Goal: Task Accomplishment & Management: Manage account settings

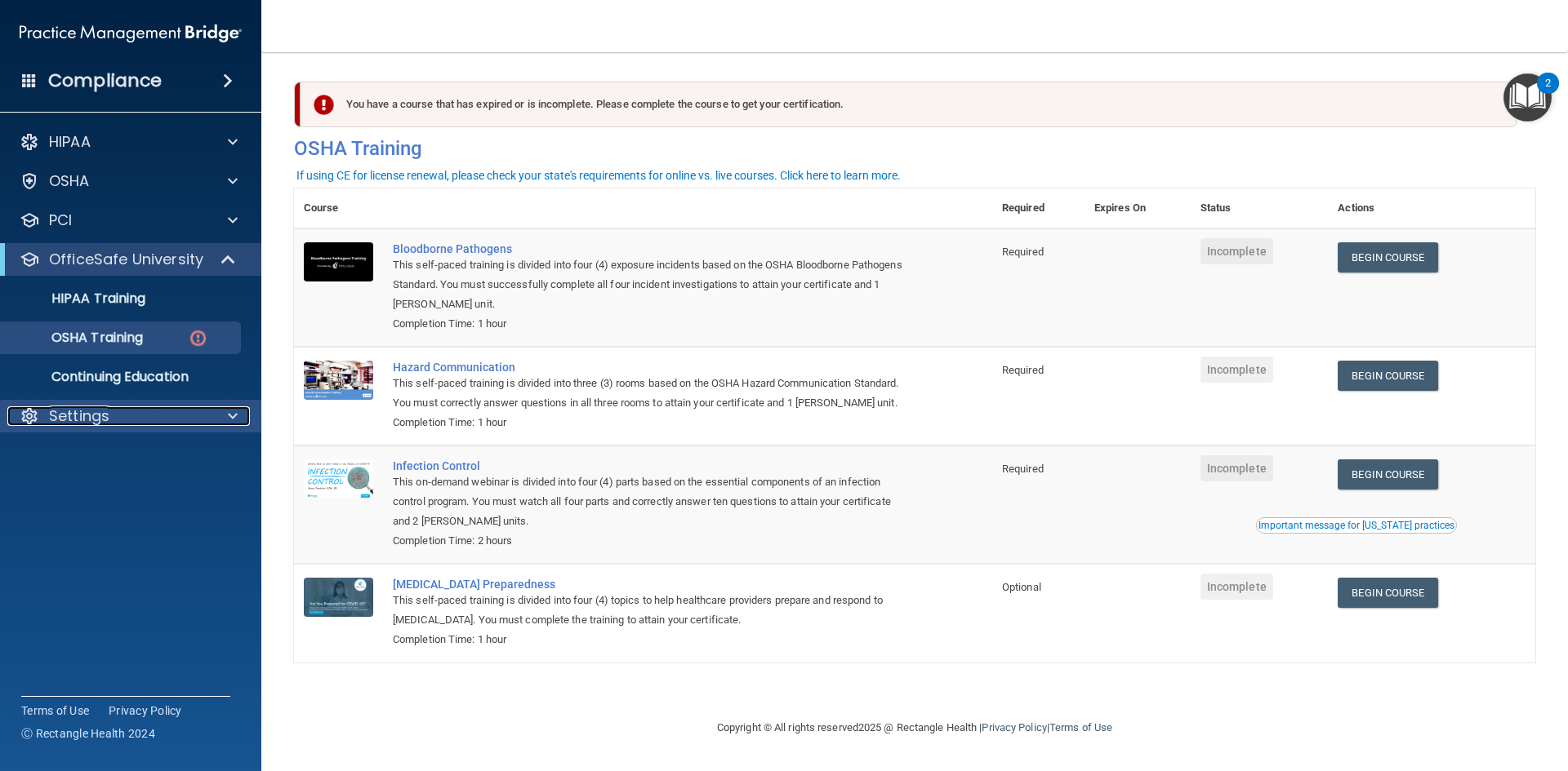
click at [145, 418] on div "Settings" at bounding box center [109, 416] width 203 height 20
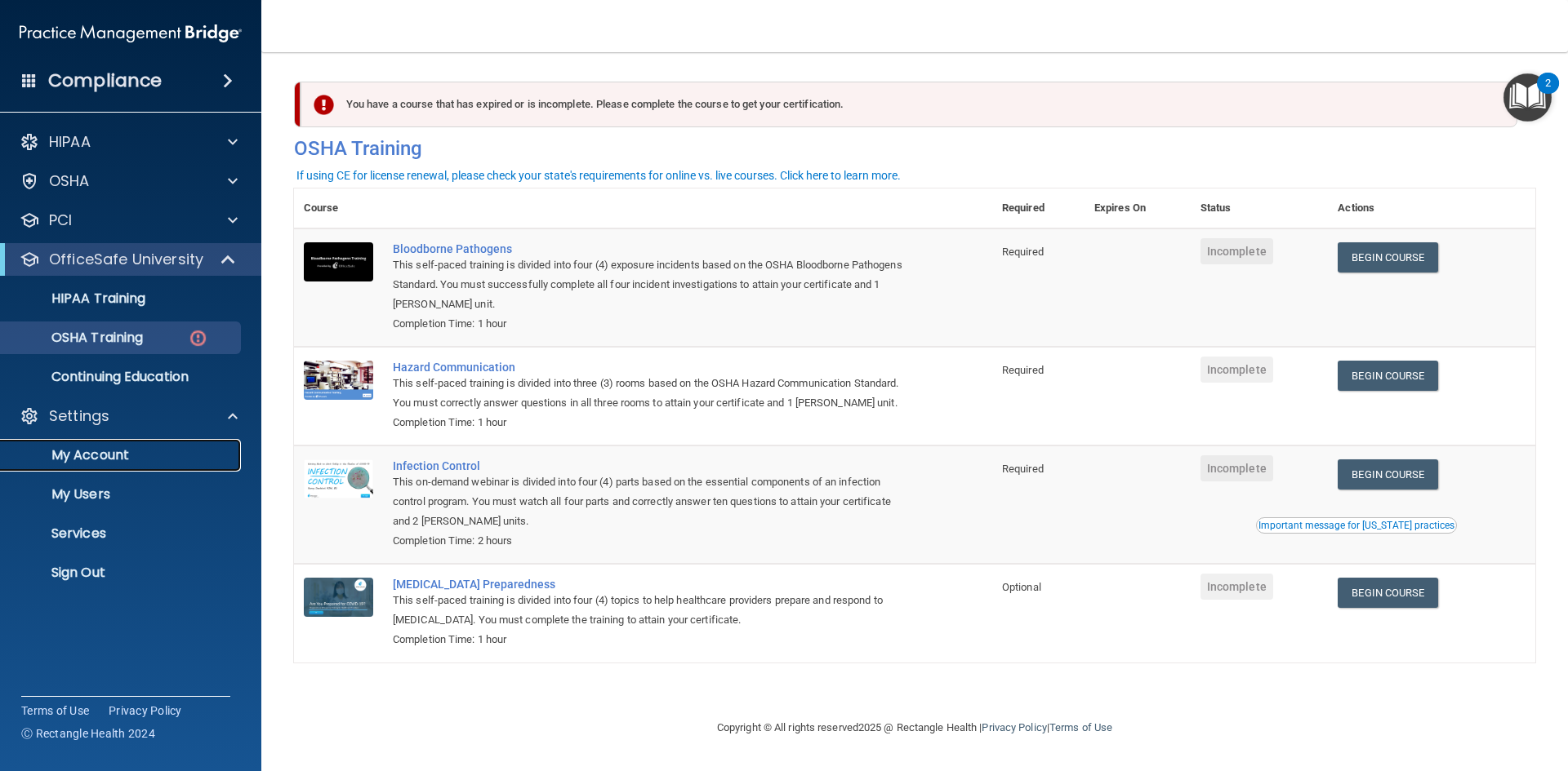
click at [143, 453] on p "My Account" at bounding box center [122, 455] width 223 height 16
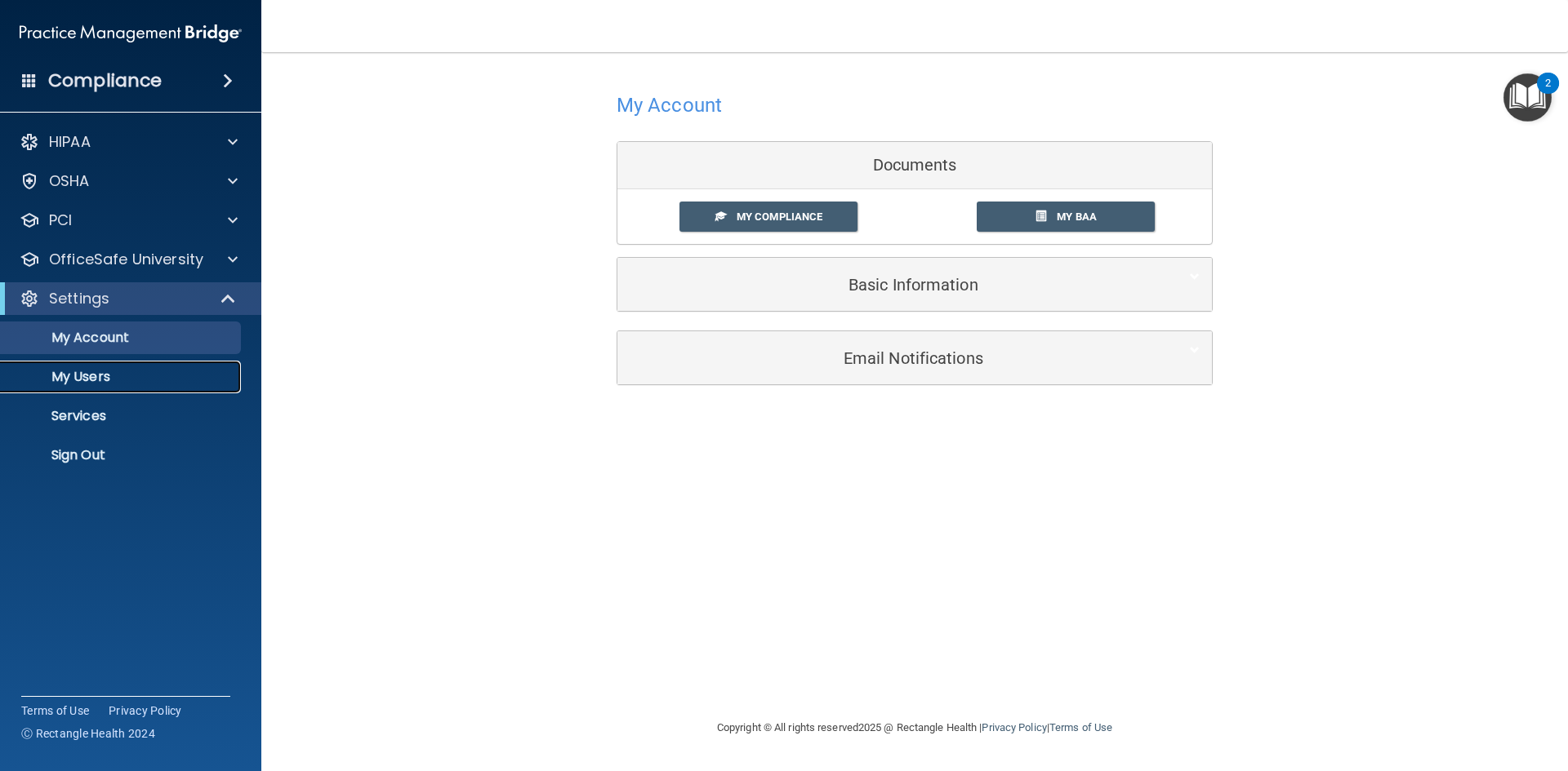
click at [185, 373] on p "My Users" at bounding box center [122, 377] width 223 height 16
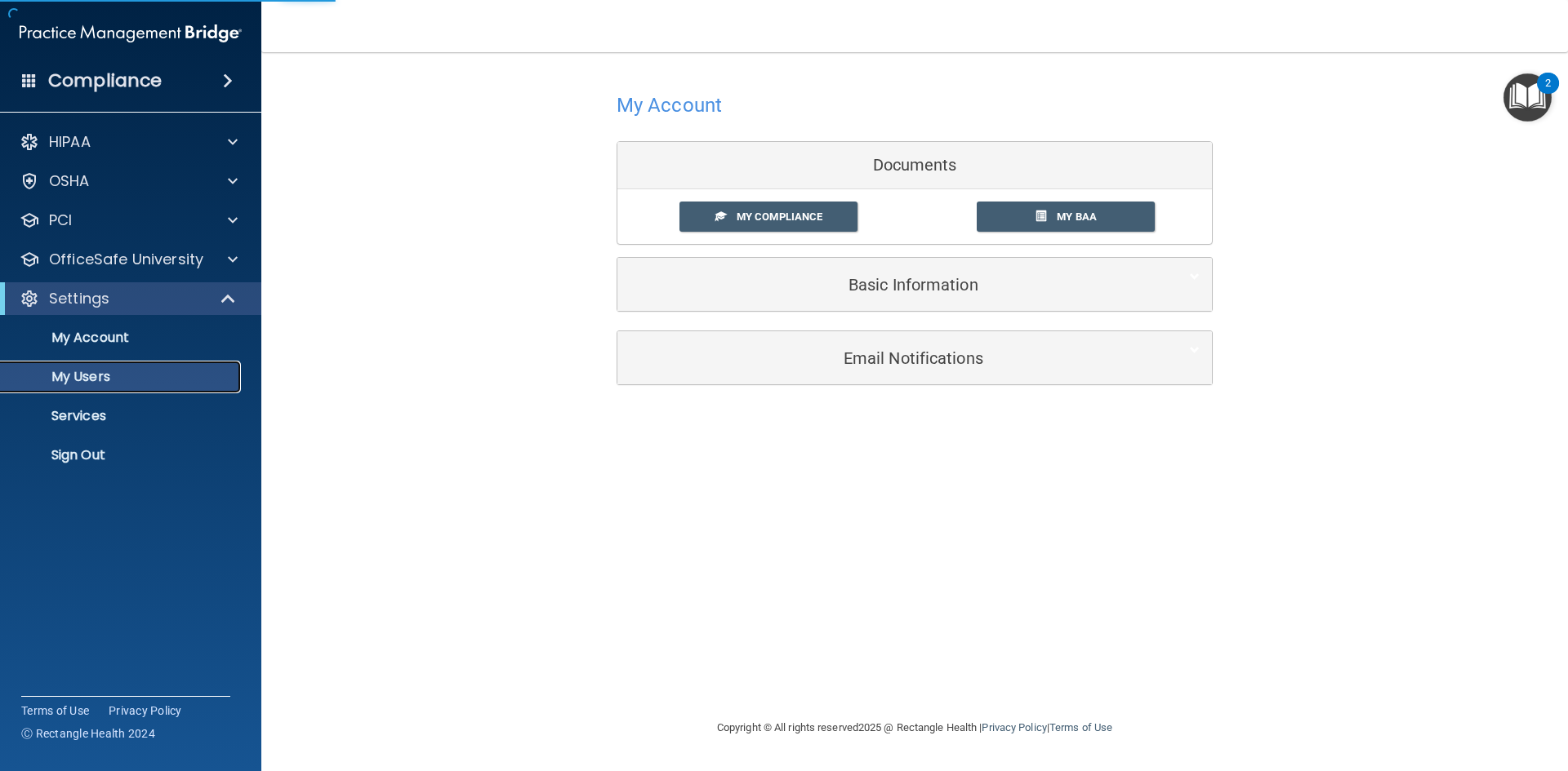
select select "20"
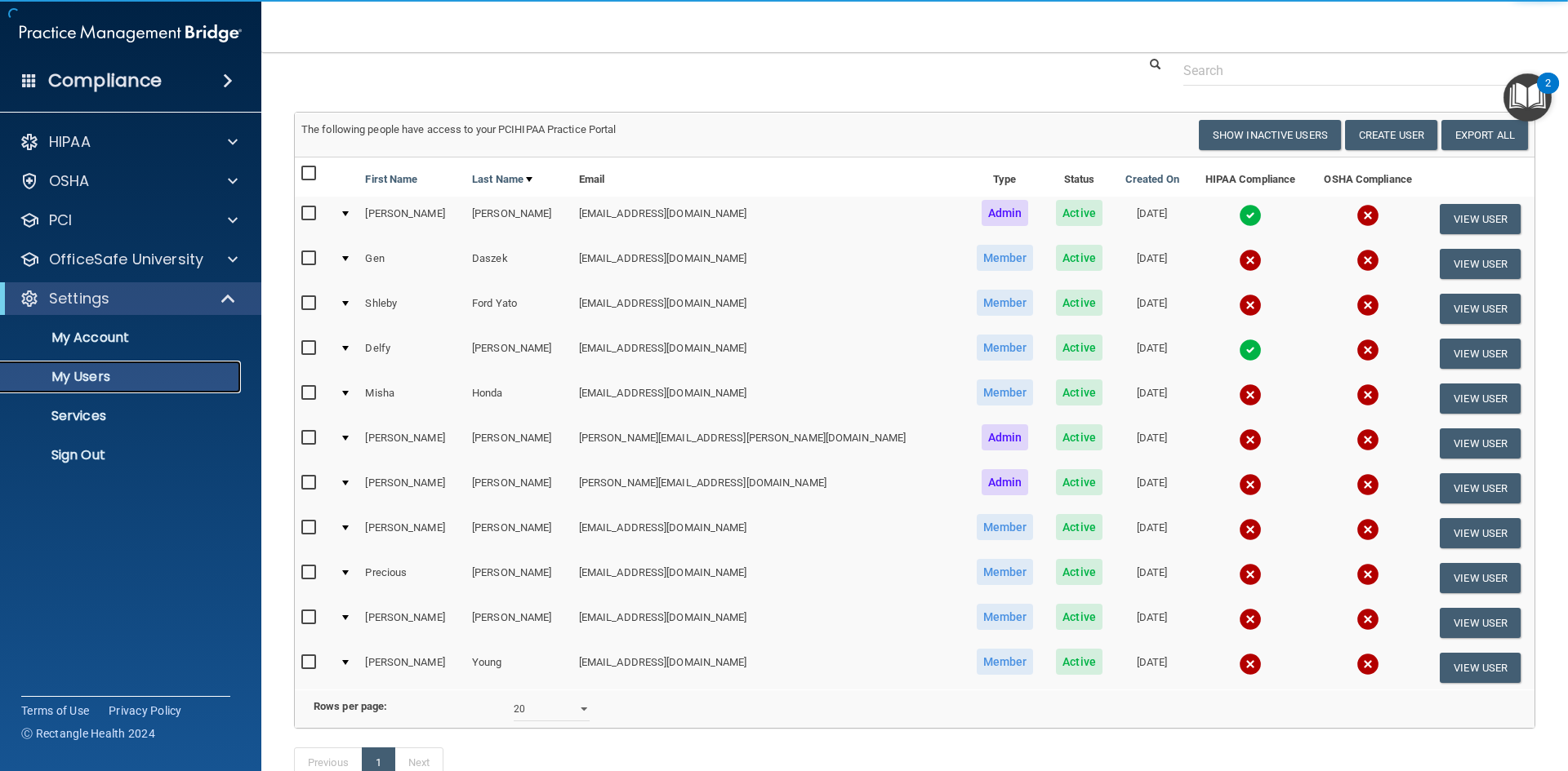
scroll to position [82, 0]
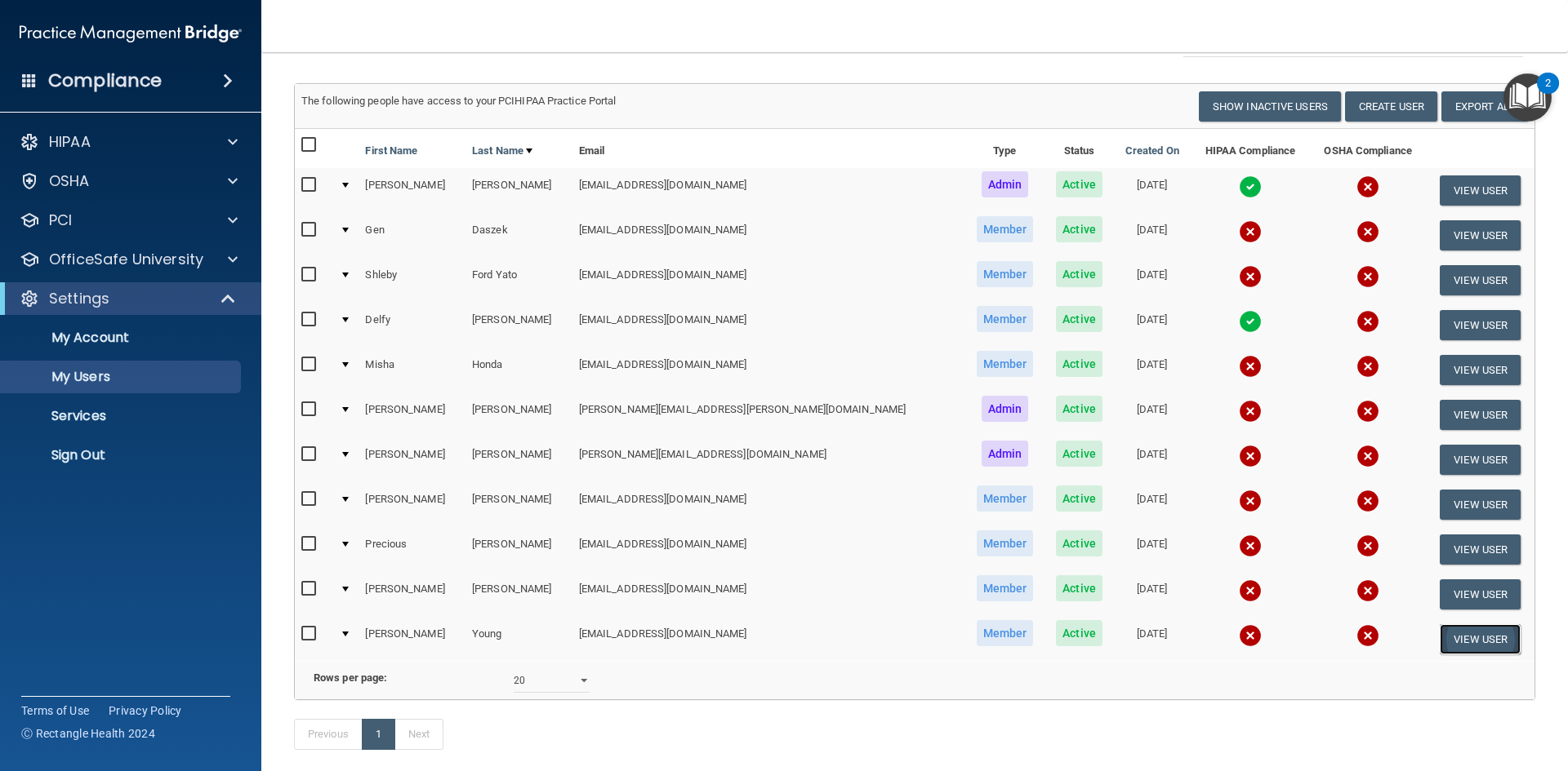
click at [1452, 636] on button "View User" at bounding box center [1480, 639] width 81 height 30
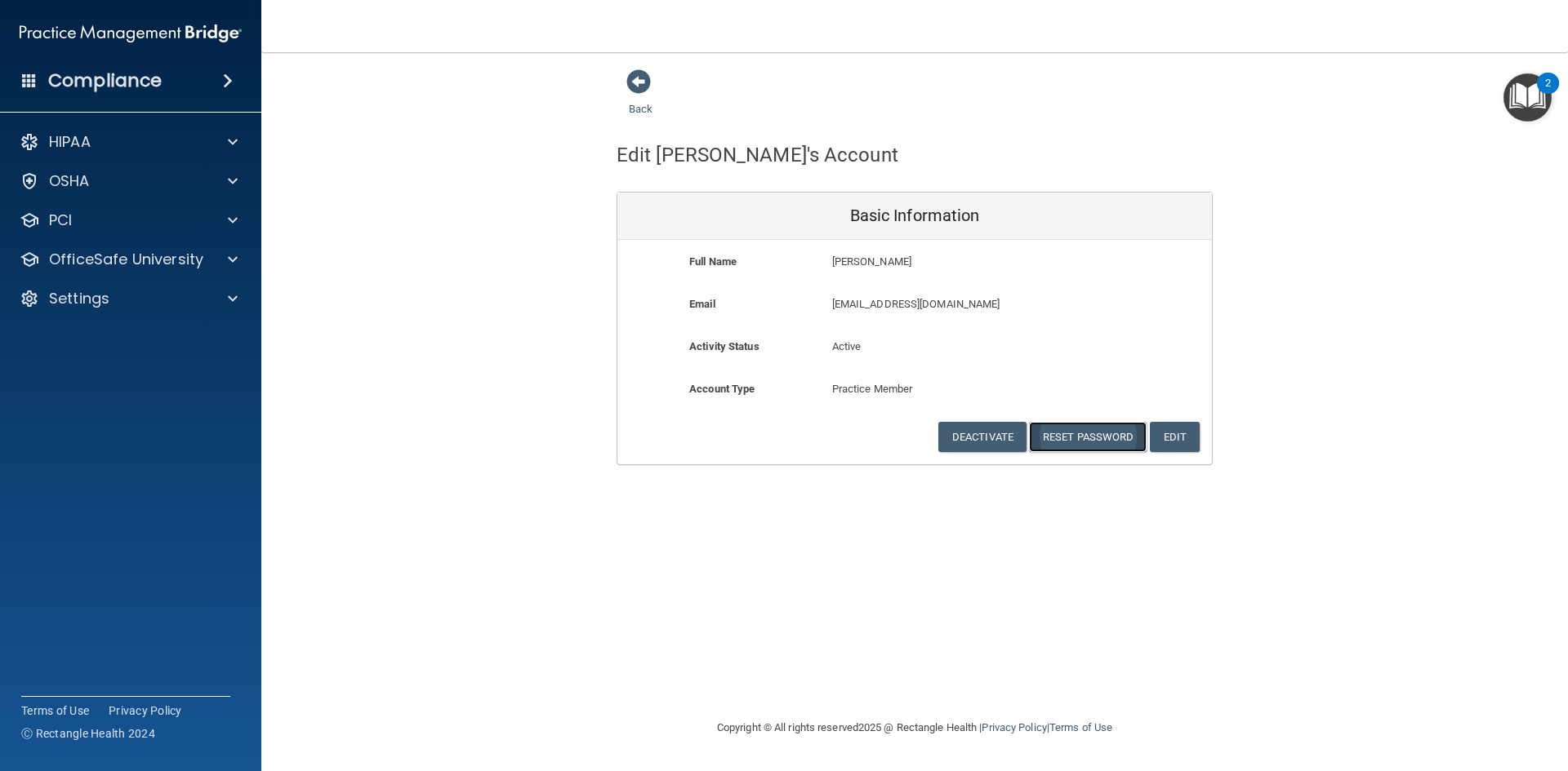
click at [1088, 436] on button "Reset Password" at bounding box center [1087, 436] width 117 height 30
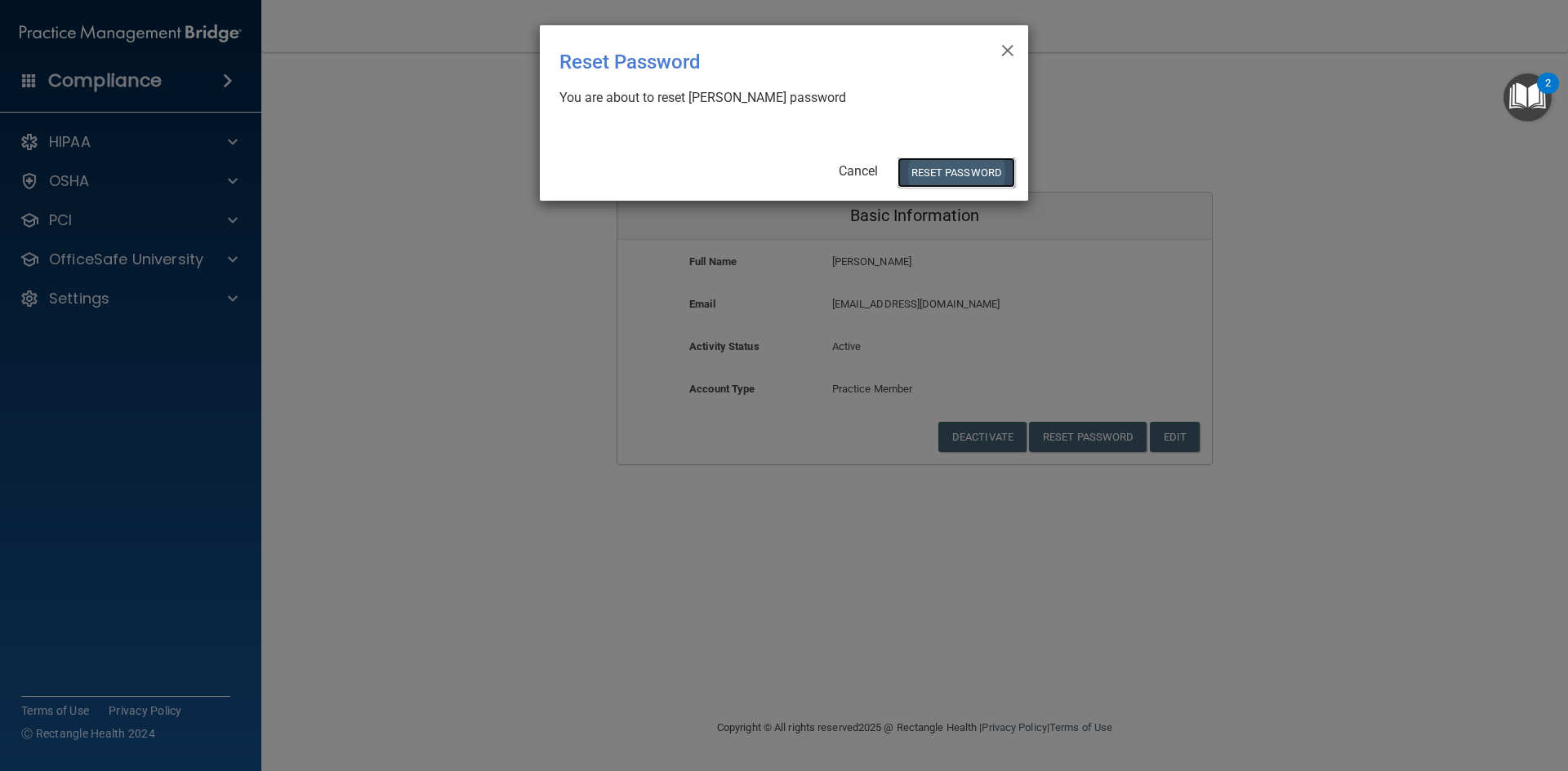
click at [956, 174] on button "Reset Password" at bounding box center [956, 172] width 117 height 30
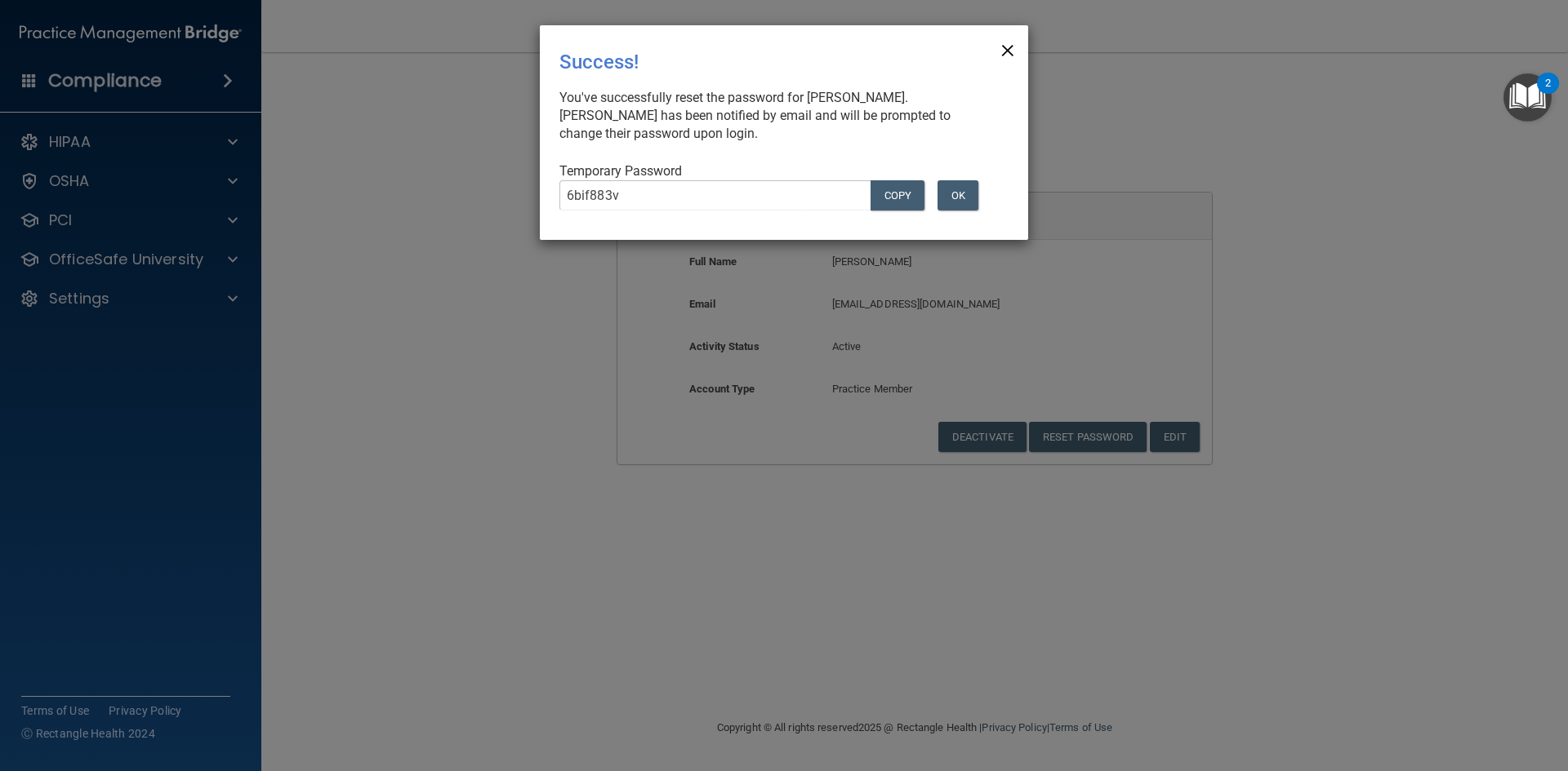
click at [1004, 51] on span "×" at bounding box center [1007, 48] width 15 height 33
